Goal: Task Accomplishment & Management: Manage account settings

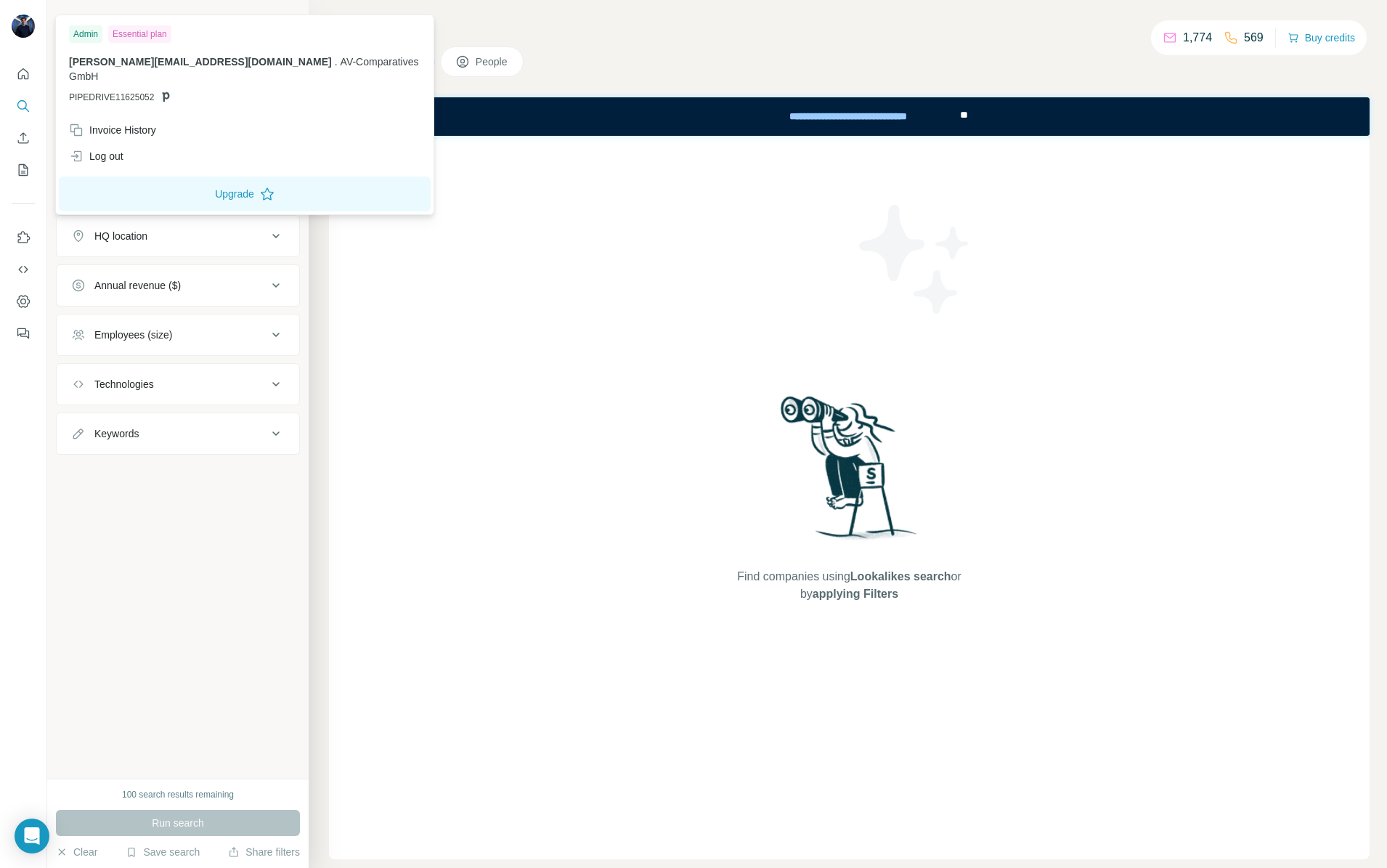
click at [26, 18] on img at bounding box center [23, 26] width 23 height 23
click at [105, 123] on div "Invoice History" at bounding box center [112, 130] width 87 height 15
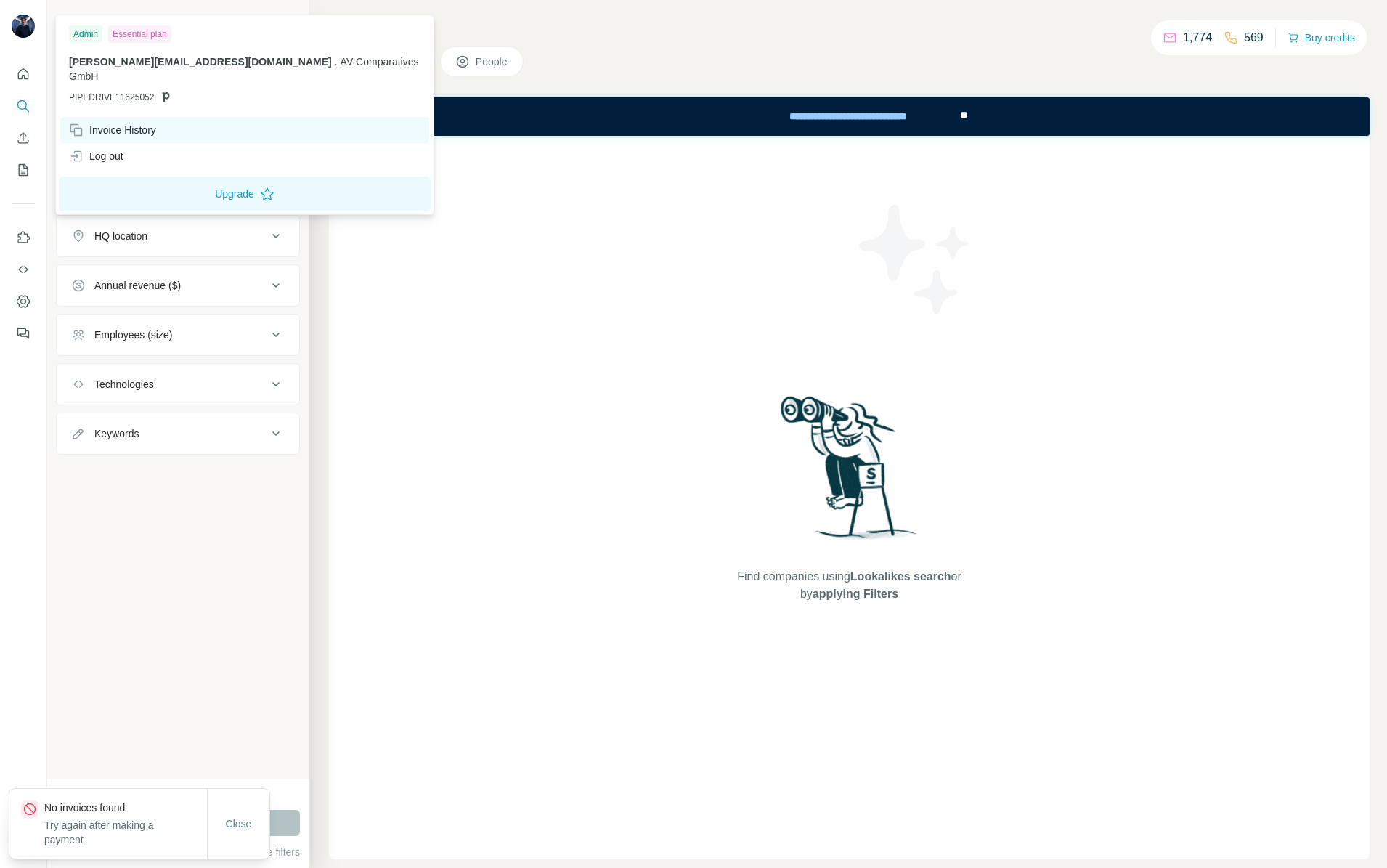
click at [99, 123] on div "Invoice History" at bounding box center [112, 130] width 87 height 15
click at [82, 123] on icon at bounding box center [76, 130] width 15 height 15
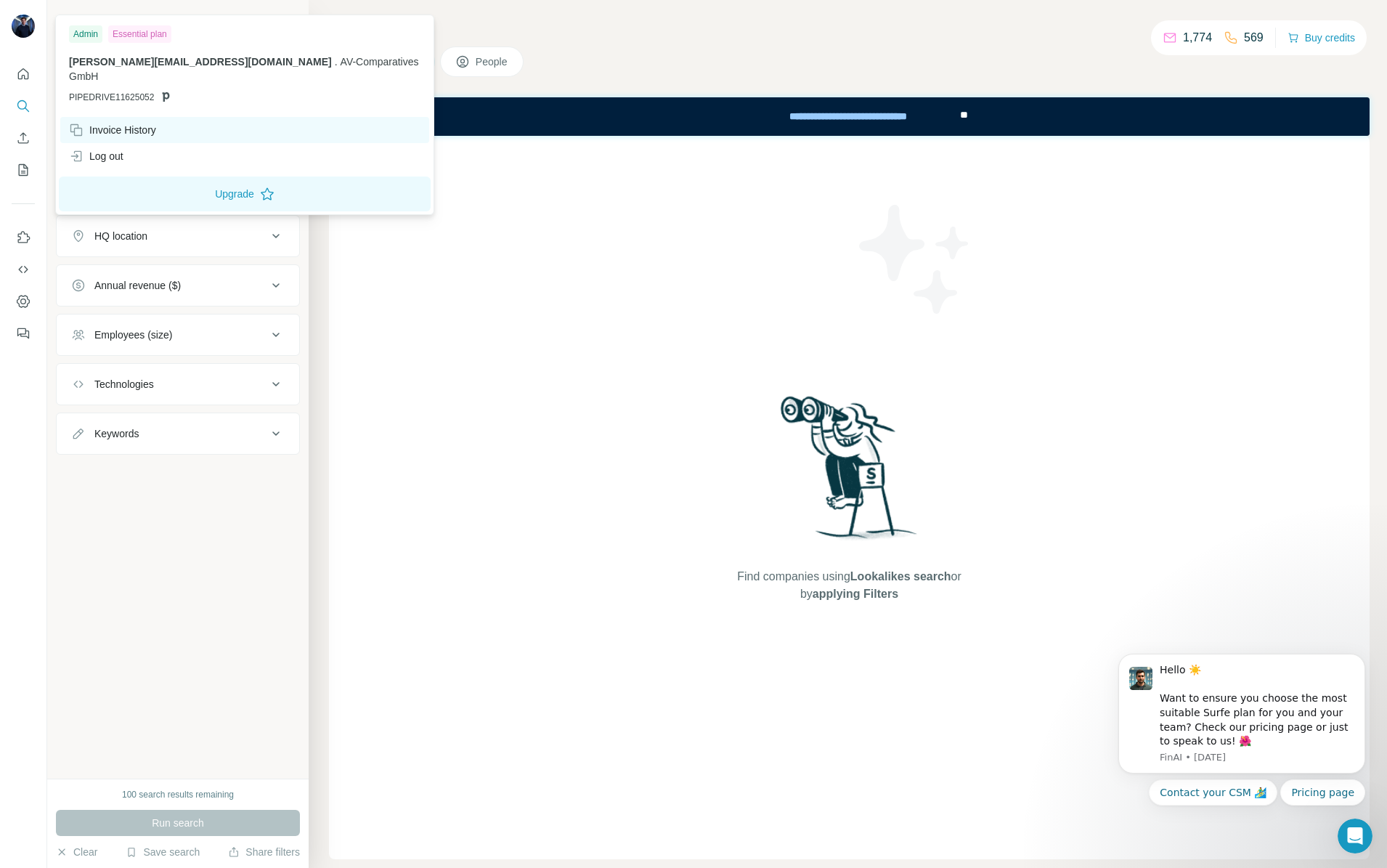
click at [101, 123] on div "Invoice History" at bounding box center [112, 130] width 87 height 15
click at [131, 123] on div "Invoice History" at bounding box center [112, 130] width 87 height 15
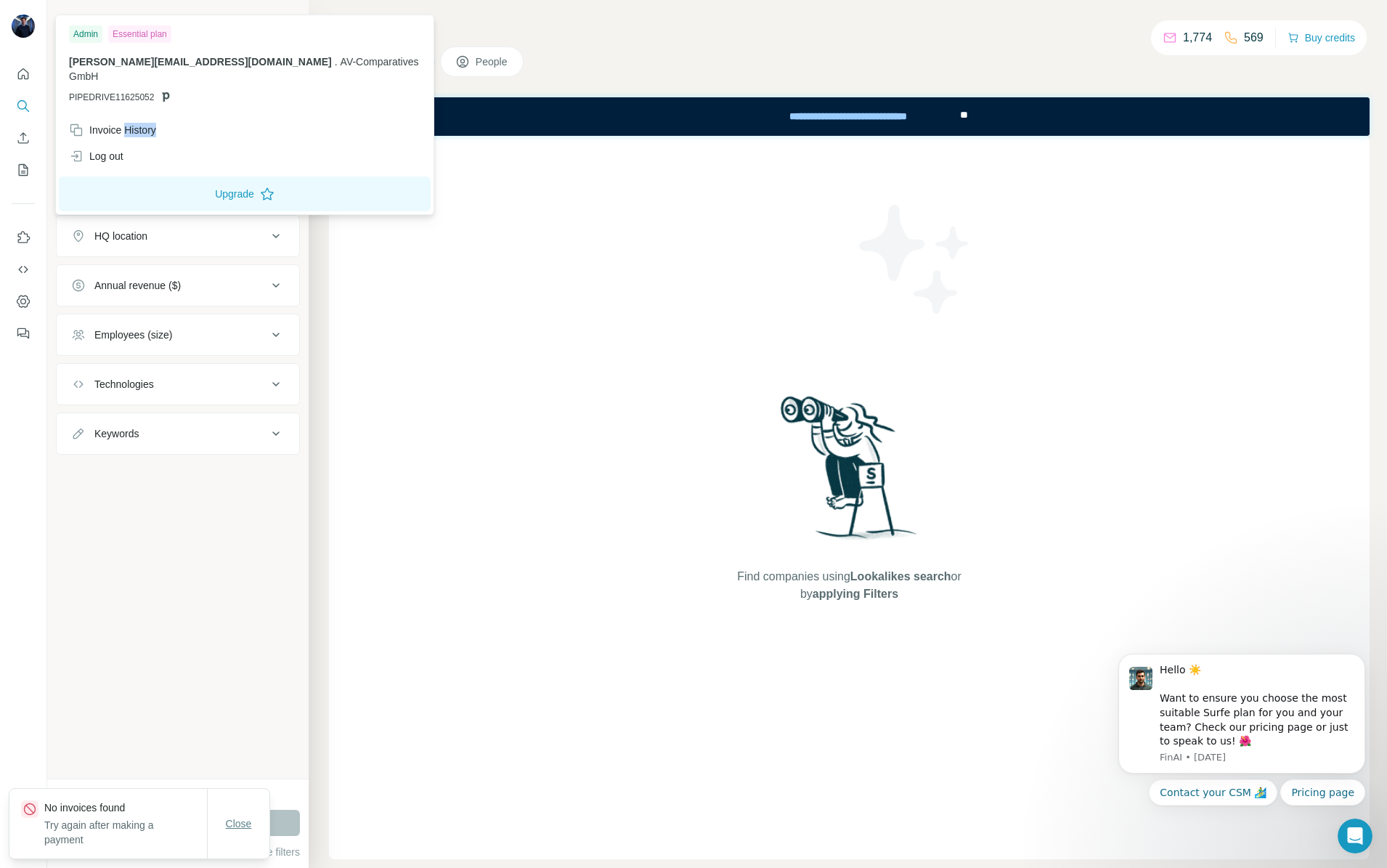
click at [234, 834] on button "Close" at bounding box center [239, 823] width 47 height 26
click at [12, 27] on img at bounding box center [23, 26] width 23 height 23
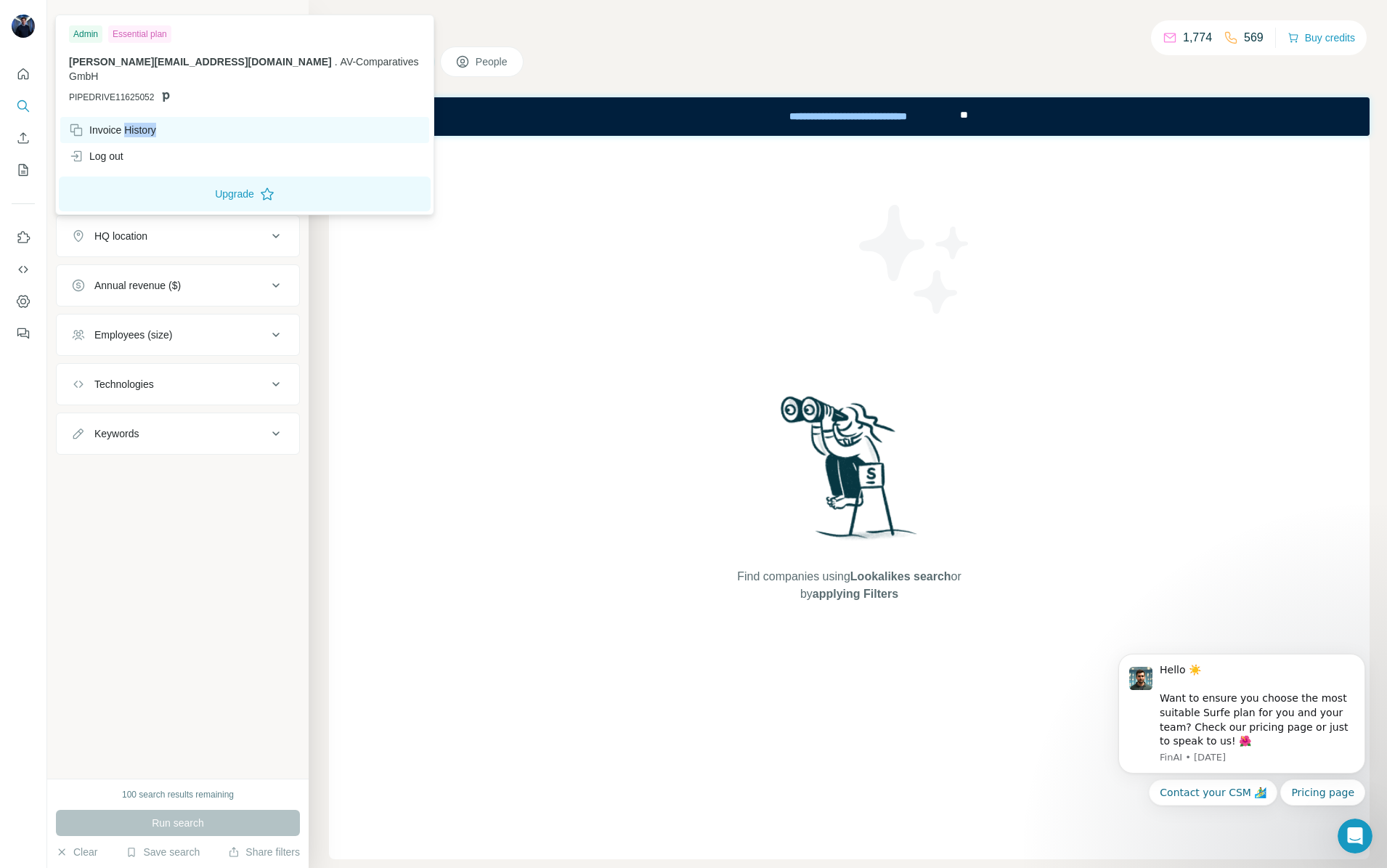
click at [133, 123] on div "Invoice History" at bounding box center [112, 130] width 87 height 15
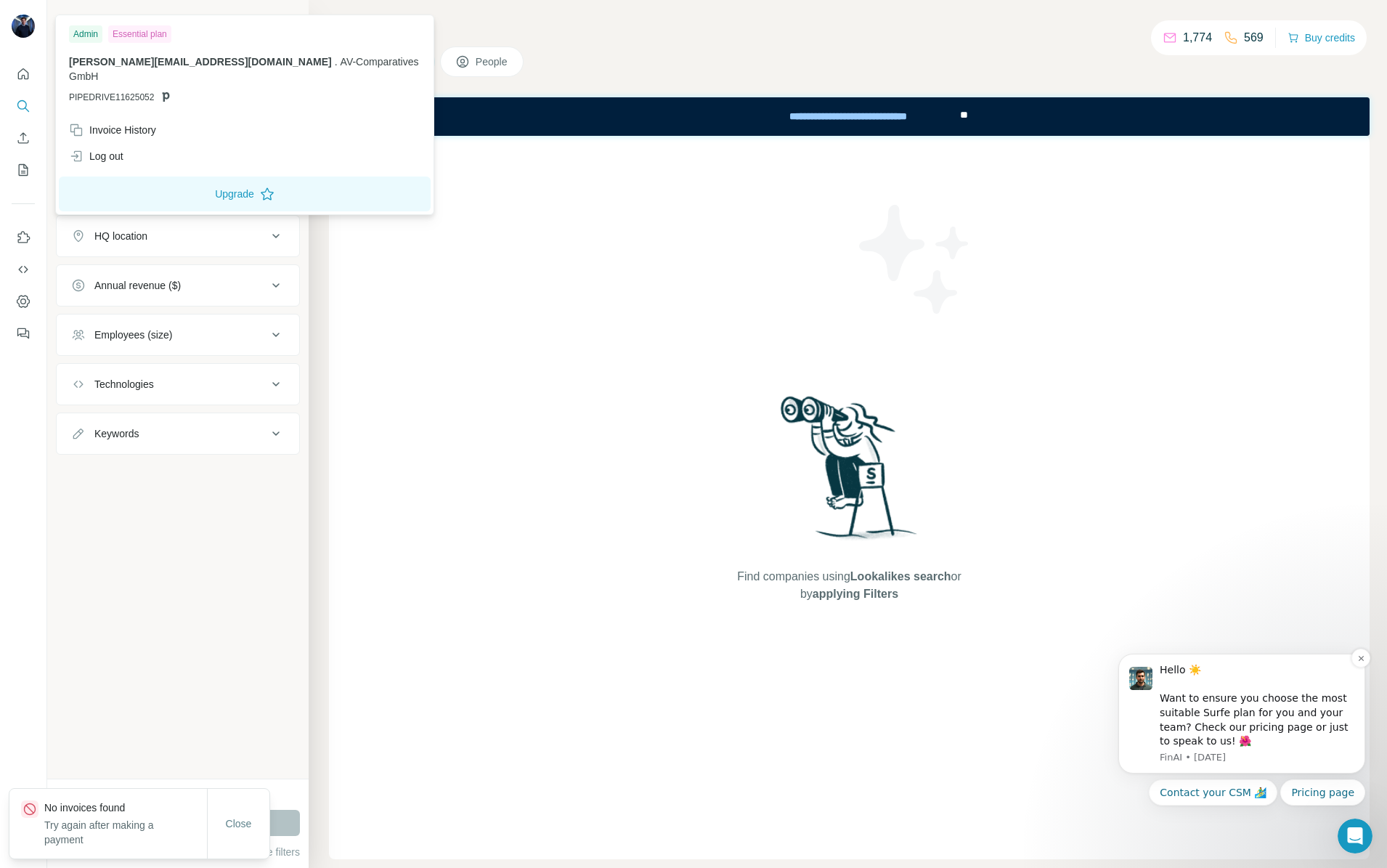
click at [1186, 689] on div "Hello ☀️ Want to ensure you choose the most suitable Surfe plan for you and you…" at bounding box center [1256, 705] width 195 height 85
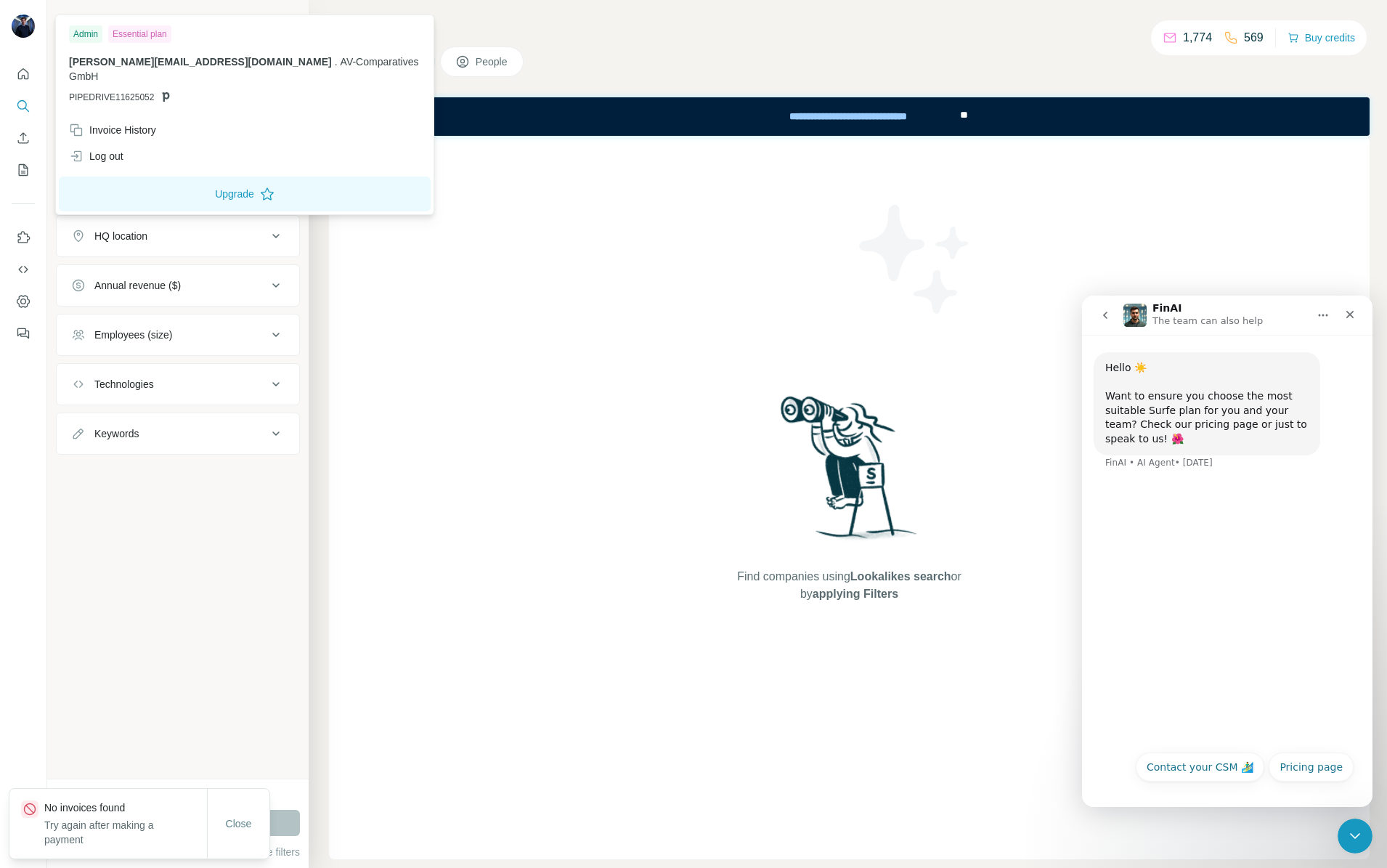
click at [1202, 552] on div "Hello ☀️ Want to ensure you choose the most suitable Surfe plan for you and you…" at bounding box center [1227, 539] width 291 height 408
drag, startPoint x: 1214, startPoint y: 704, endPoint x: 1213, endPoint y: 729, distance: 25.0
click at [1214, 705] on div "Hello ☀️ Want to ensure you choose the most suitable Surfe plan for you and you…" at bounding box center [1227, 539] width 291 height 408
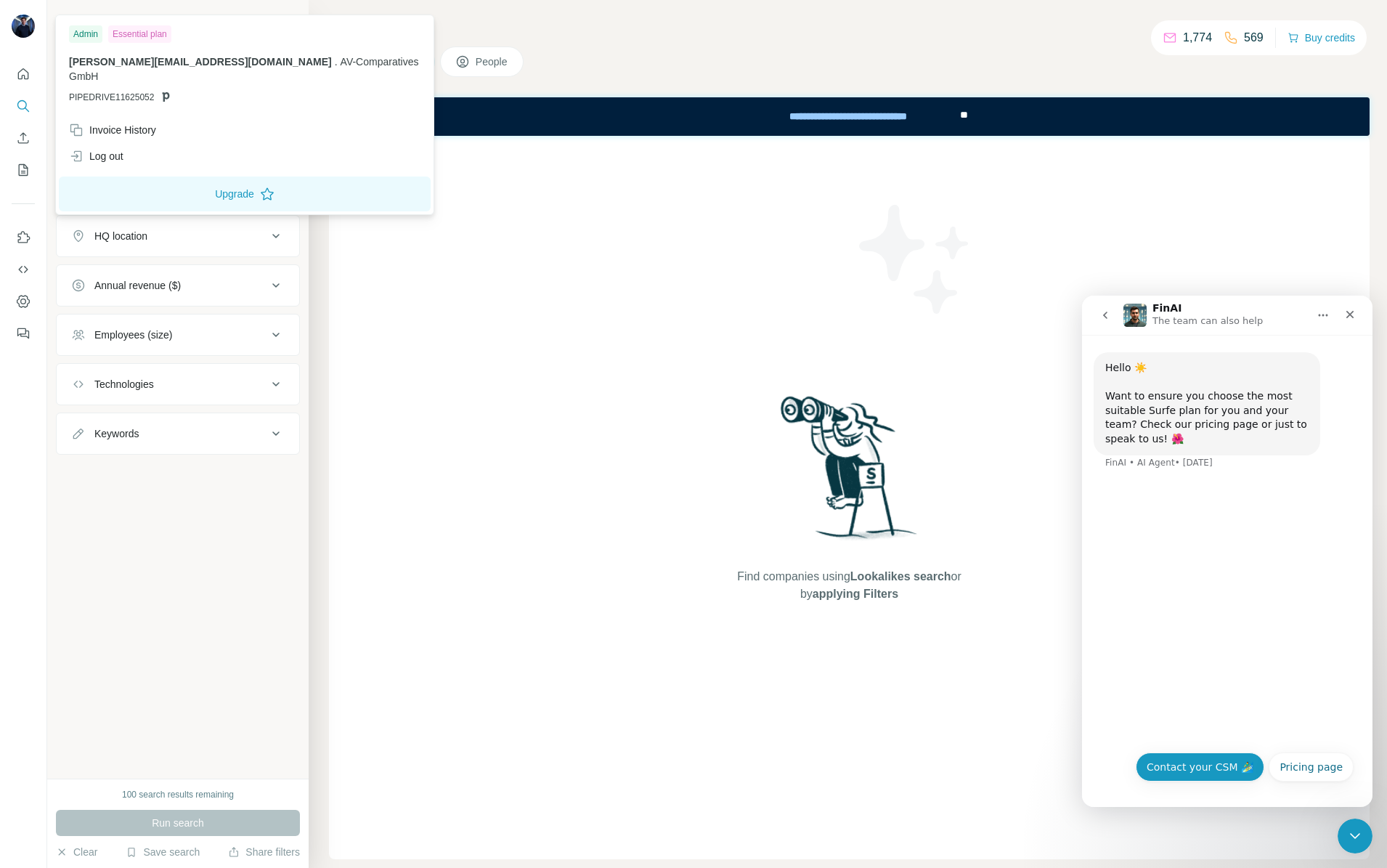
click at [1249, 770] on button "Contact your CSM 🏄‍♂️" at bounding box center [1200, 767] width 128 height 29
click at [1267, 678] on div "Hello ☀️ Want to ensure you choose the most suitable Surfe plan for you and you…" at bounding box center [1227, 565] width 291 height 460
click at [1241, 728] on div "Hello ☀️ Want to ensure you choose the most suitable Surfe plan for you and you…" at bounding box center [1227, 565] width 291 height 460
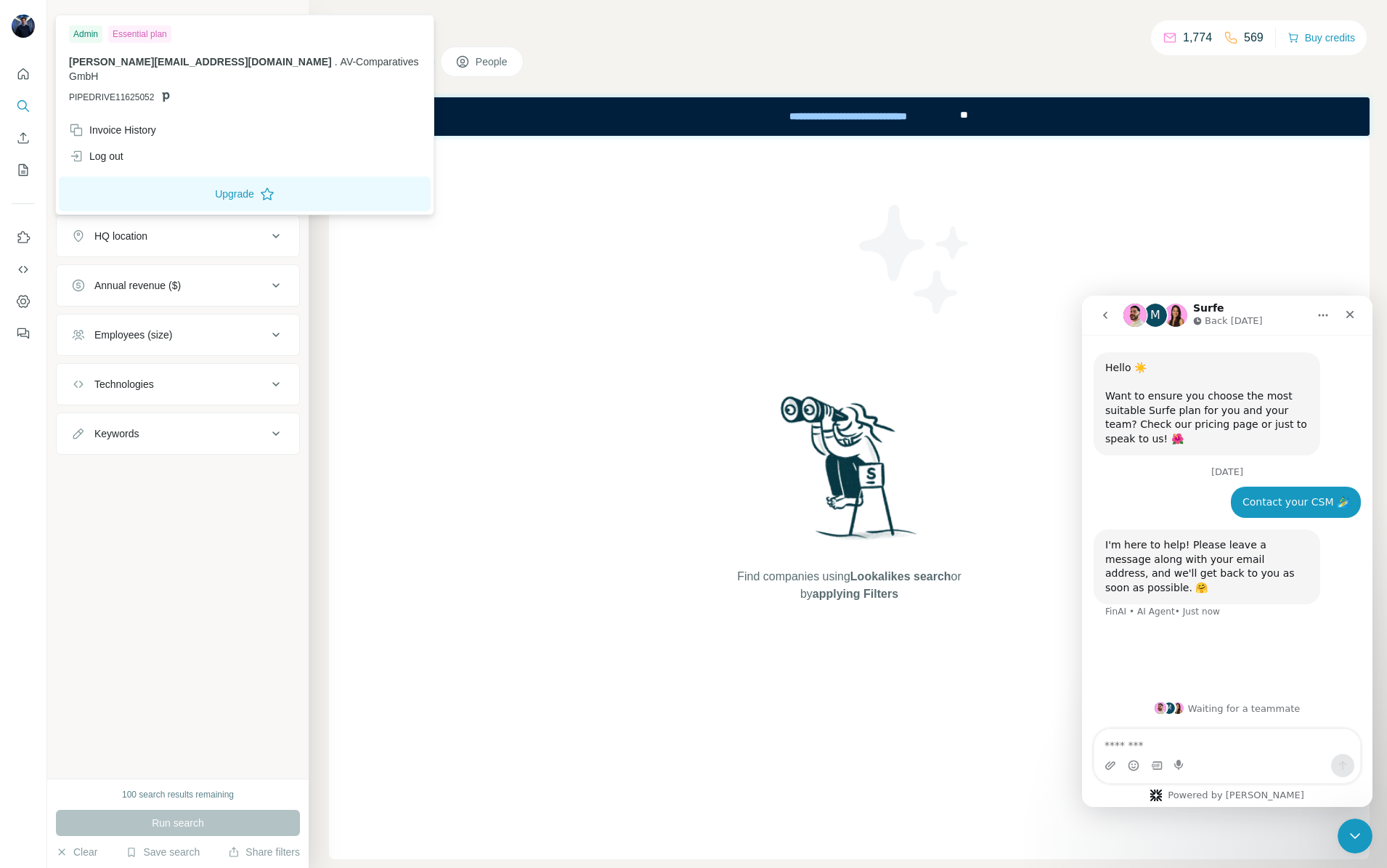
click at [1232, 755] on div "Intercom messenger" at bounding box center [1227, 765] width 266 height 23
click at [1233, 748] on textarea "Message…" at bounding box center [1227, 742] width 266 height 25
type textarea "**********"
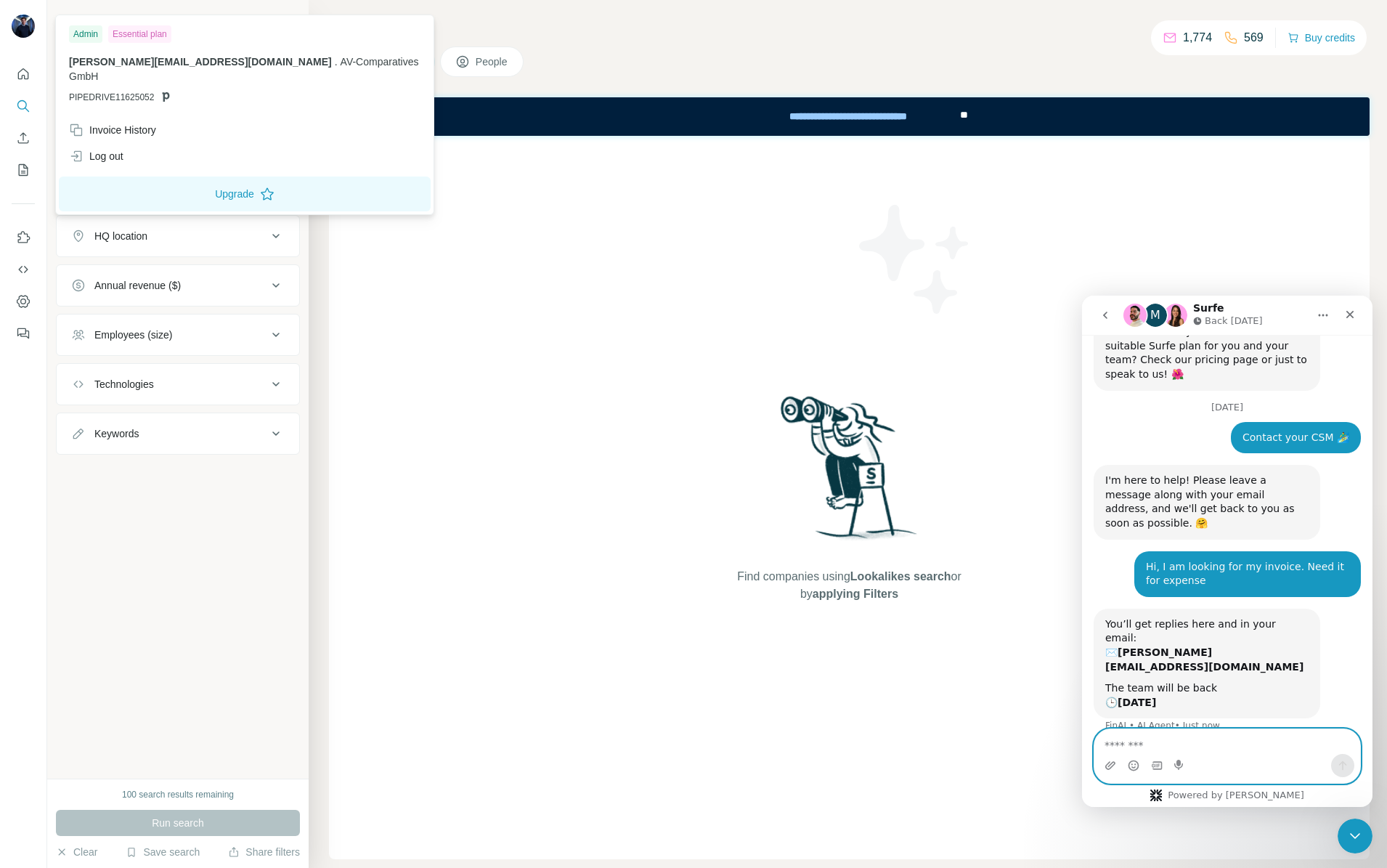
scroll to position [82, 0]
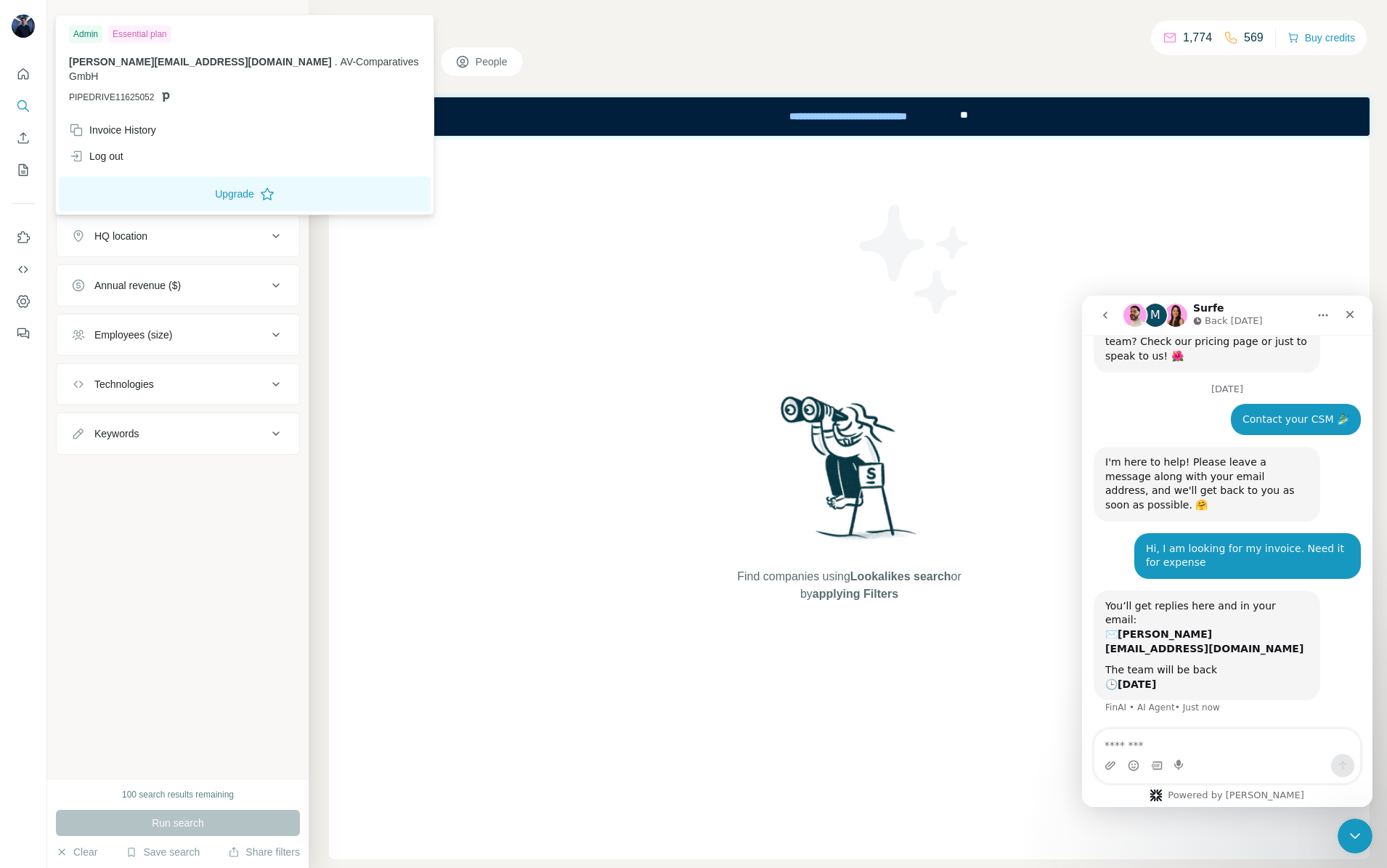
click at [170, 545] on div "New search Hide Company lookalikes Company information Company Industry HQ loca…" at bounding box center [178, 389] width 261 height 778
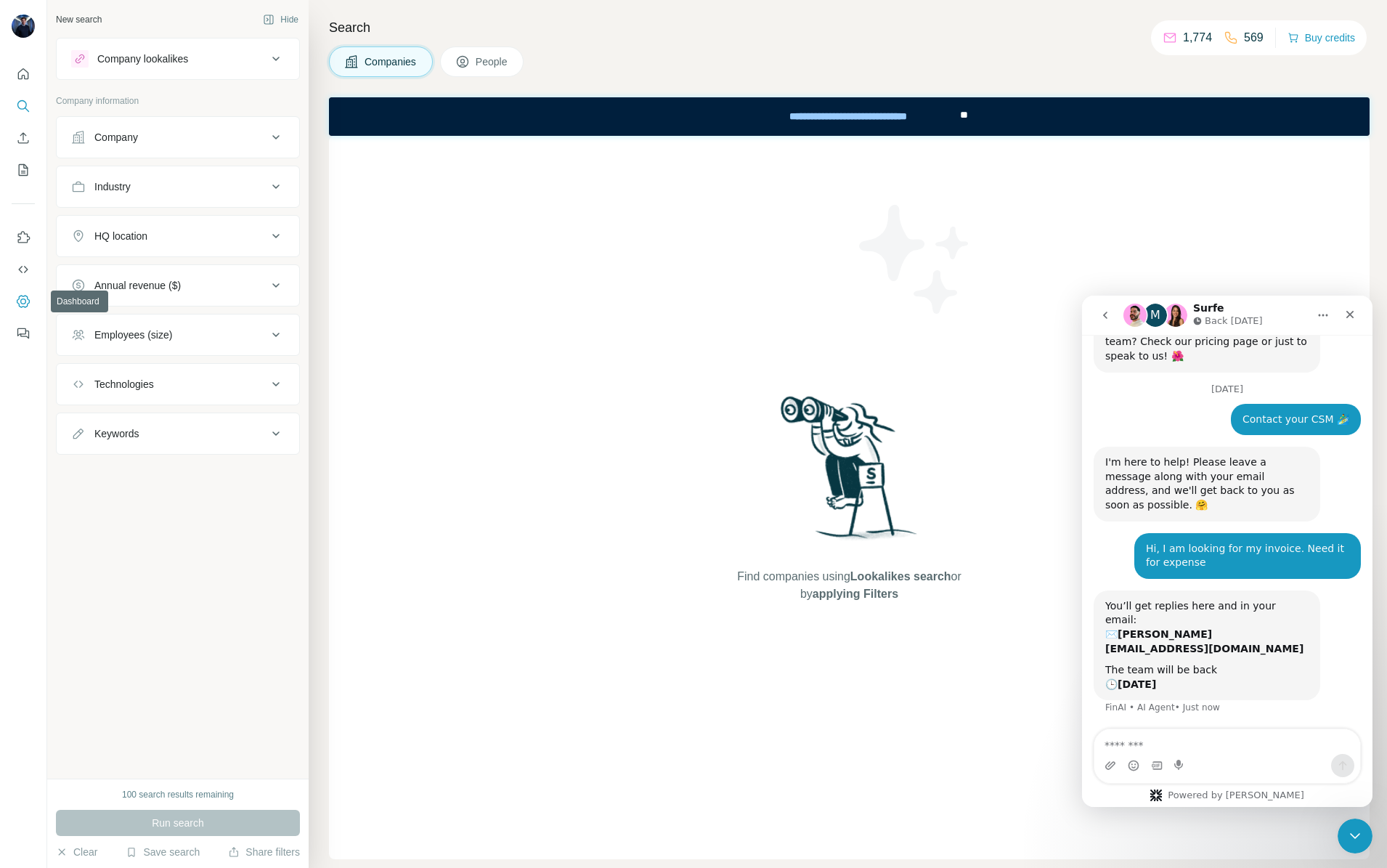
click at [28, 299] on icon "Dashboard" at bounding box center [23, 302] width 15 height 15
click at [50, 780] on div "100 search results remaining Run search Clear Save search Share filters" at bounding box center [178, 823] width 261 height 89
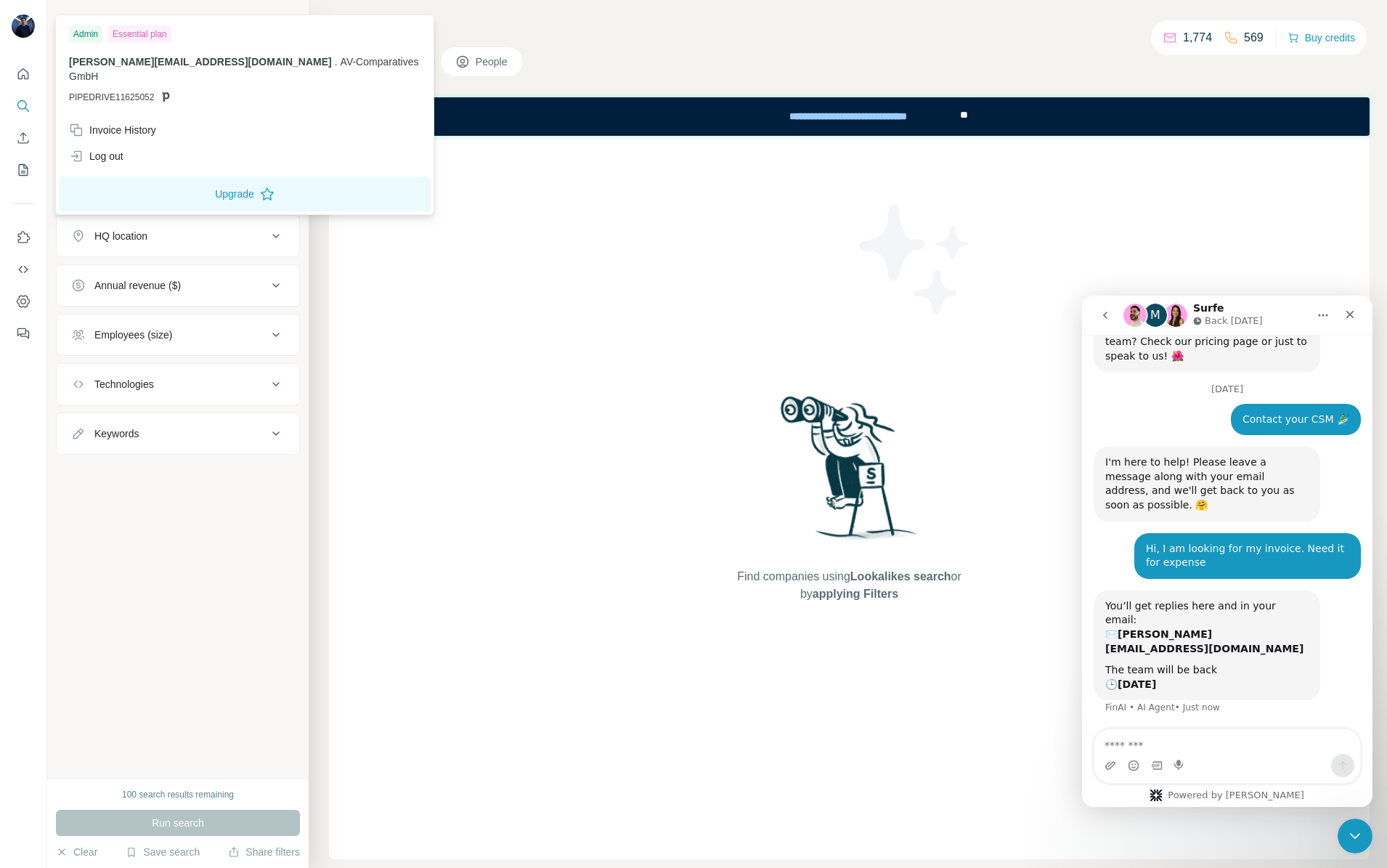
click at [31, 29] on img at bounding box center [23, 26] width 23 height 23
click at [151, 123] on div "Invoice History" at bounding box center [112, 130] width 87 height 15
